Goal: Information Seeking & Learning: Learn about a topic

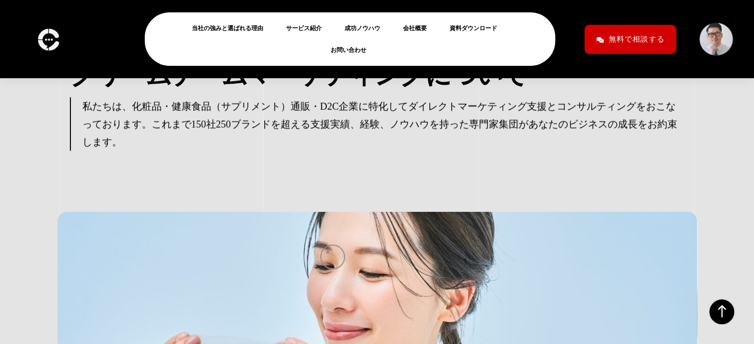
scroll to position [2104, 0]
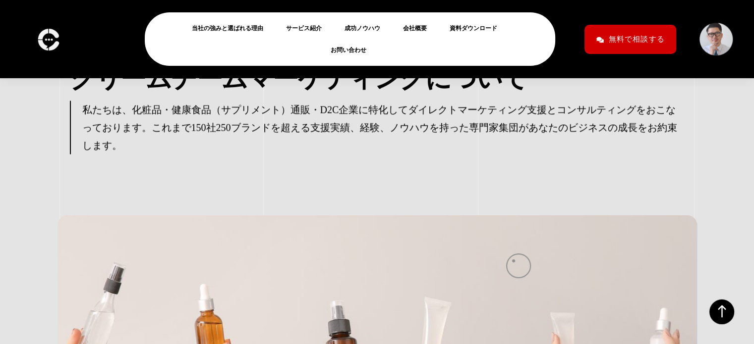
scroll to position [2102, 0]
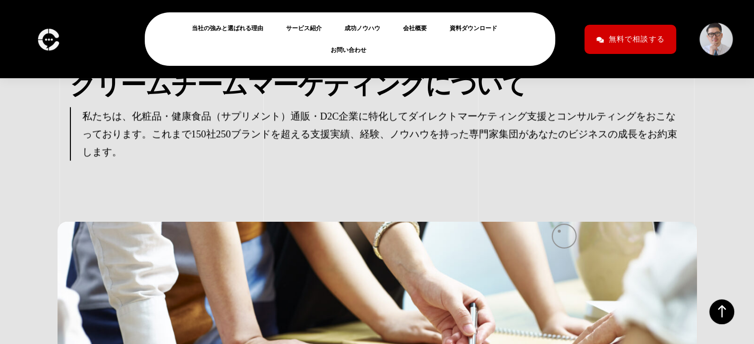
scroll to position [2098, 0]
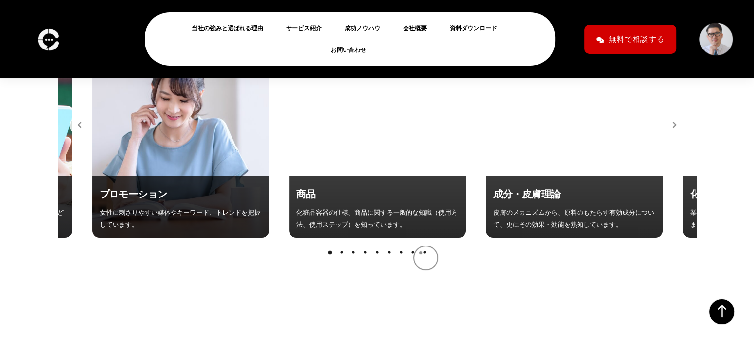
scroll to position [3676, 0]
